Goal: Browse casually: Explore the website without a specific task or goal

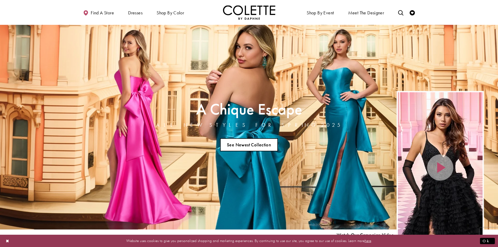
click at [253, 143] on link "See Newest Collection" at bounding box center [249, 144] width 58 height 13
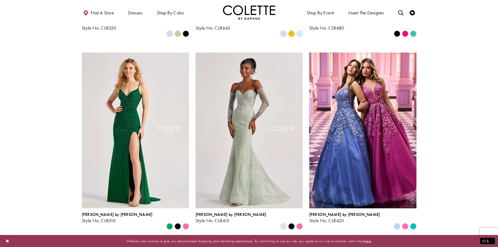
scroll to position [497, 0]
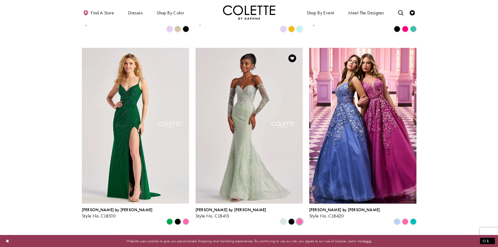
click at [301, 219] on span "Product List" at bounding box center [299, 222] width 6 height 6
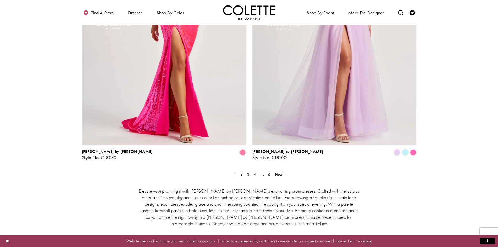
scroll to position [1072, 0]
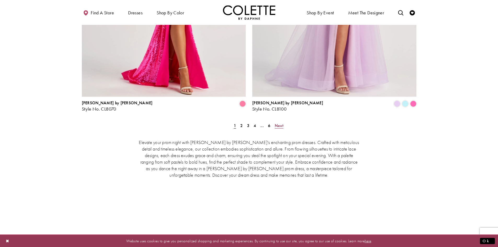
click at [280, 123] on span "Next" at bounding box center [279, 125] width 9 height 5
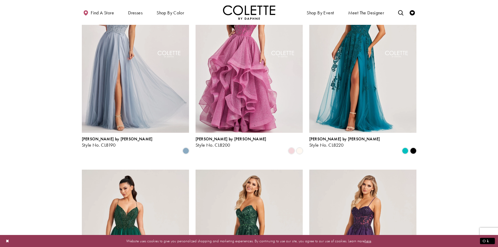
scroll to position [411, 0]
